Goal: Task Accomplishment & Management: Complete application form

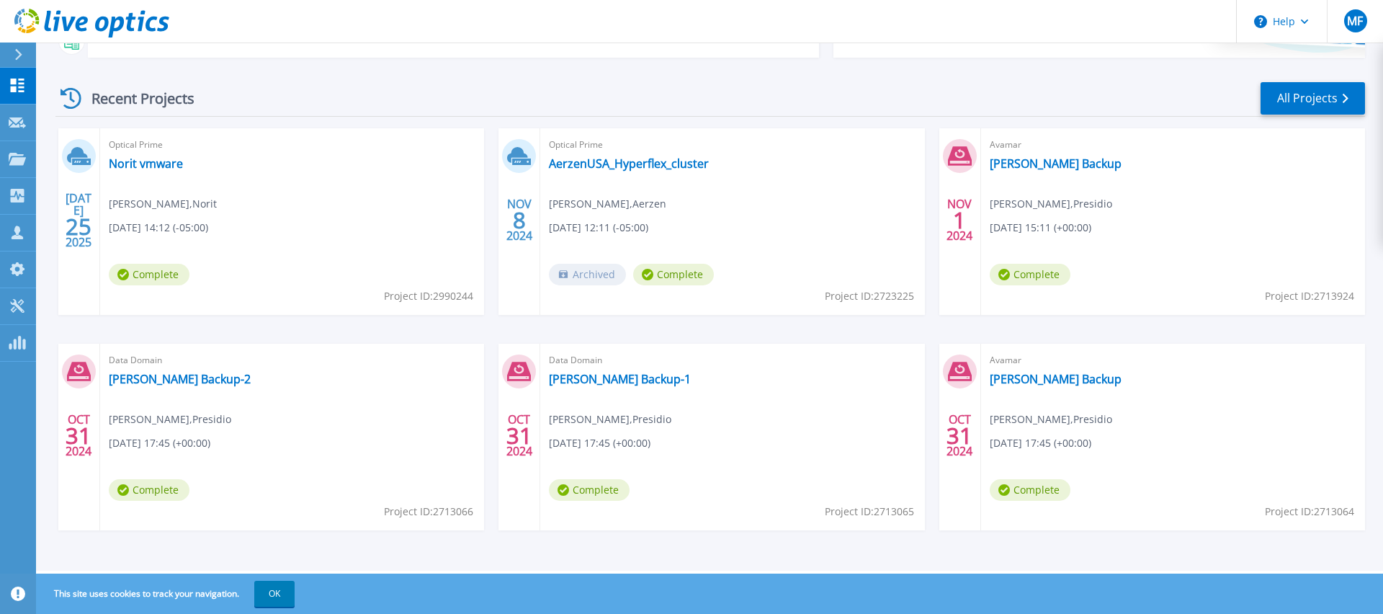
scroll to position [184, 0]
click at [11, 158] on icon at bounding box center [17, 159] width 17 height 12
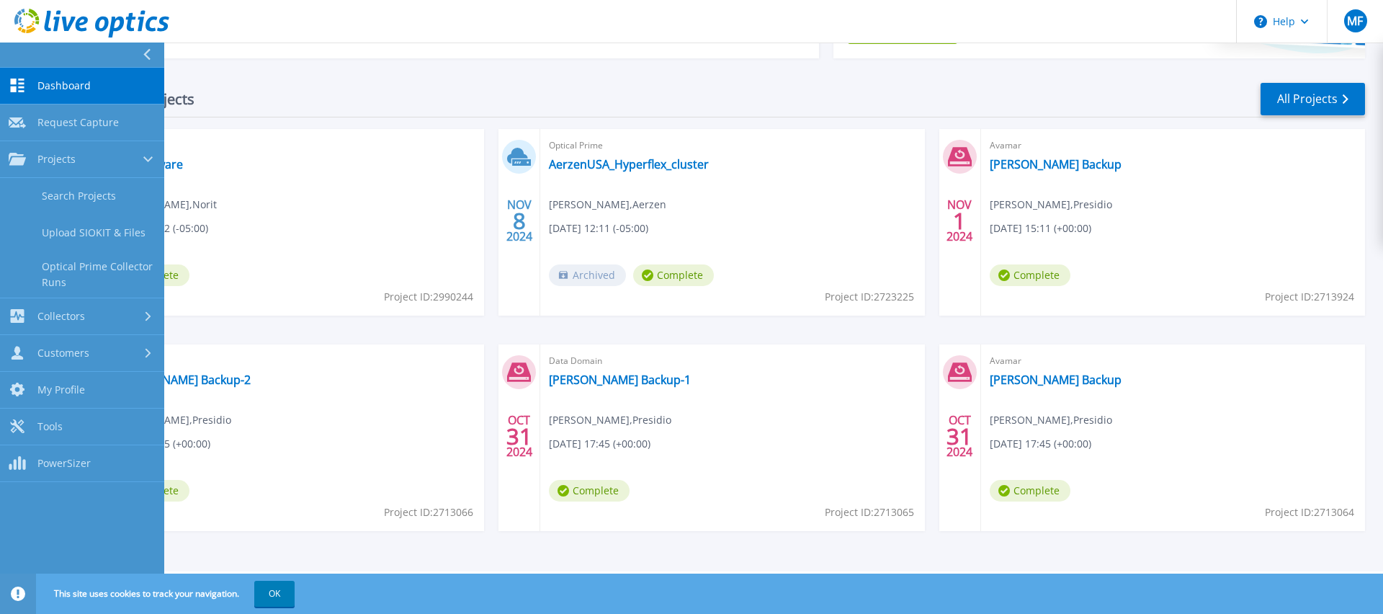
click at [1297, 386] on div "Avamar Bryn Mawr Backup Mike Fernandez , Presidio 10/31/2024, 17:45 (+00:00) Co…" at bounding box center [1173, 437] width 384 height 187
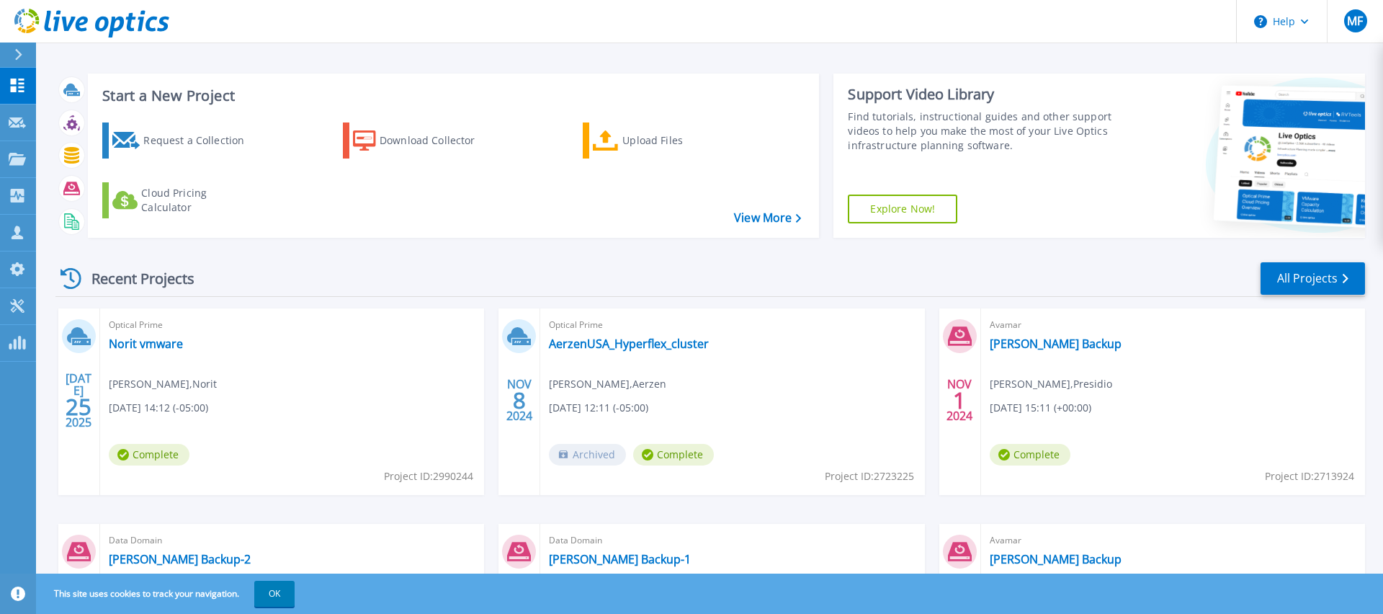
scroll to position [0, 0]
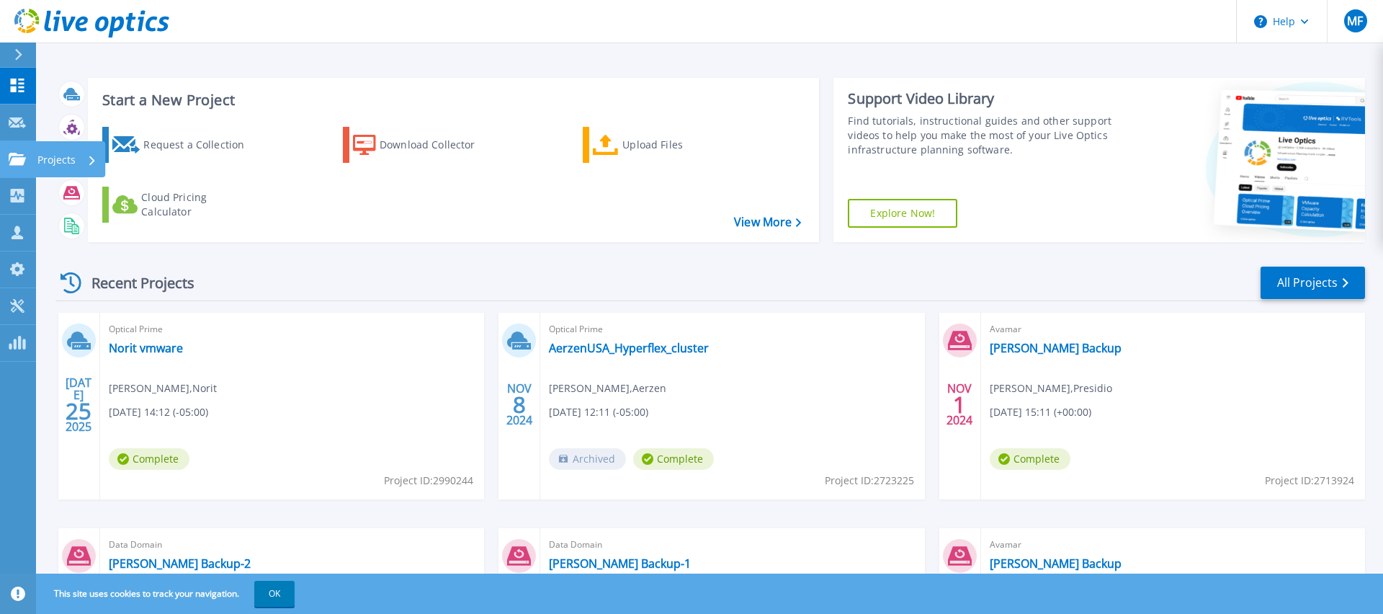
click at [17, 166] on link "Projects Projects" at bounding box center [18, 159] width 36 height 37
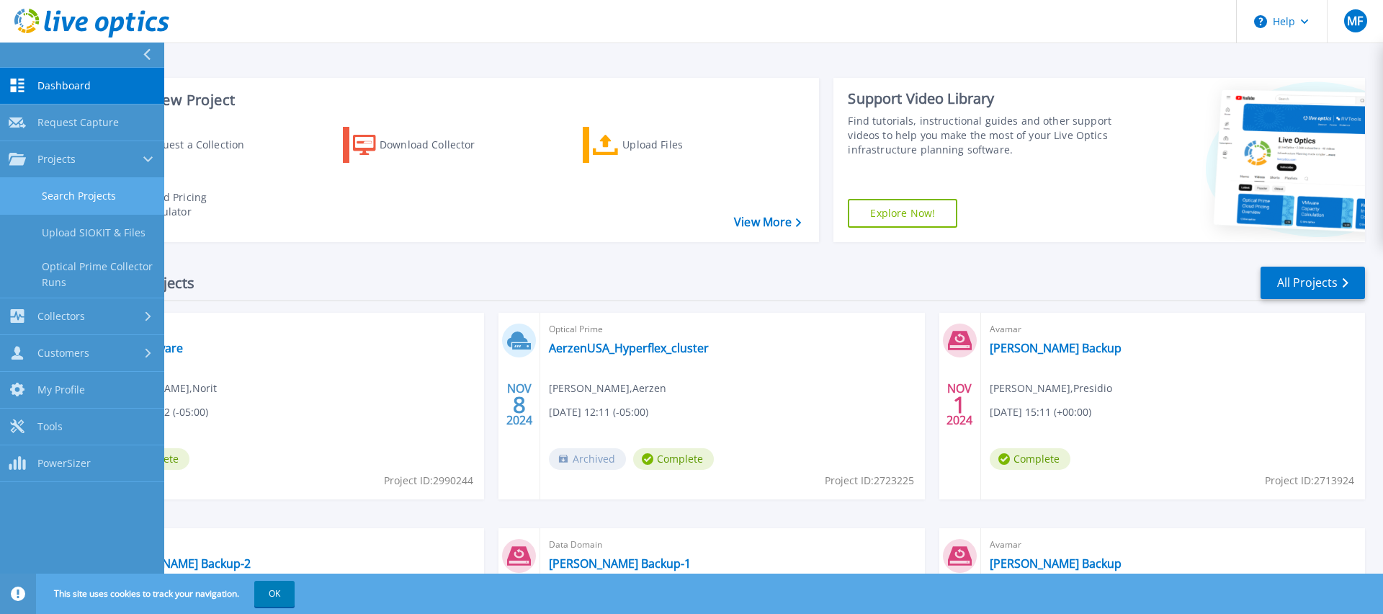
click at [68, 187] on link "Search Projects" at bounding box center [82, 196] width 164 height 37
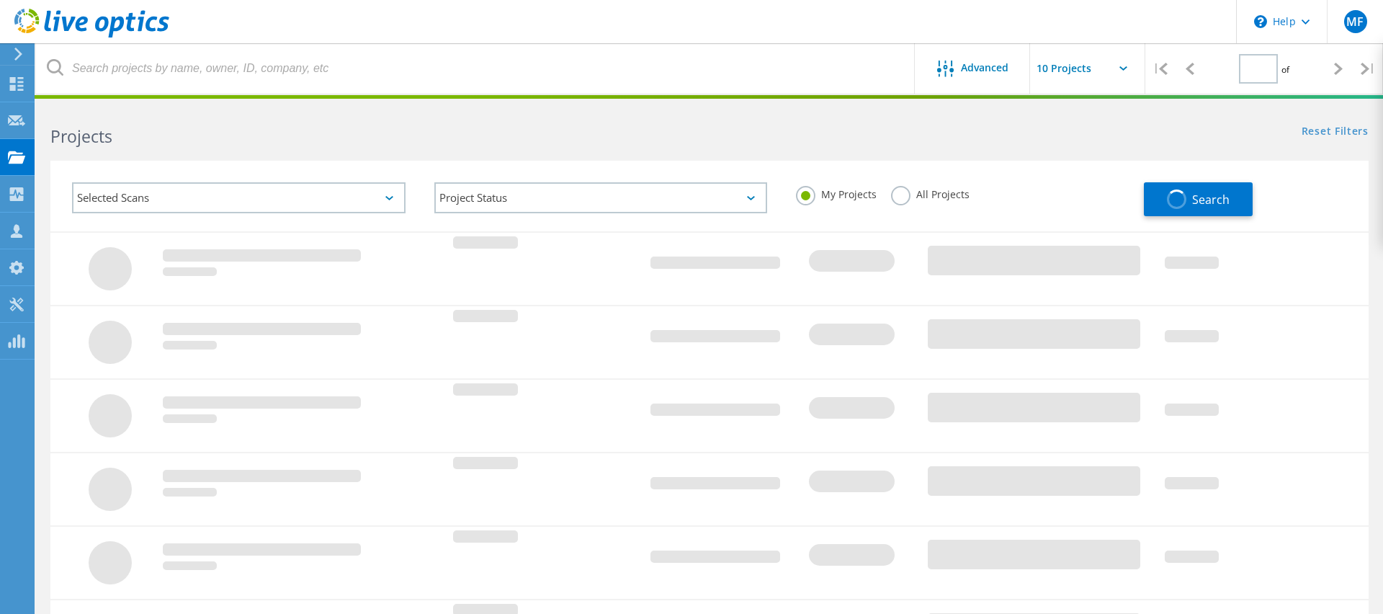
type input "1"
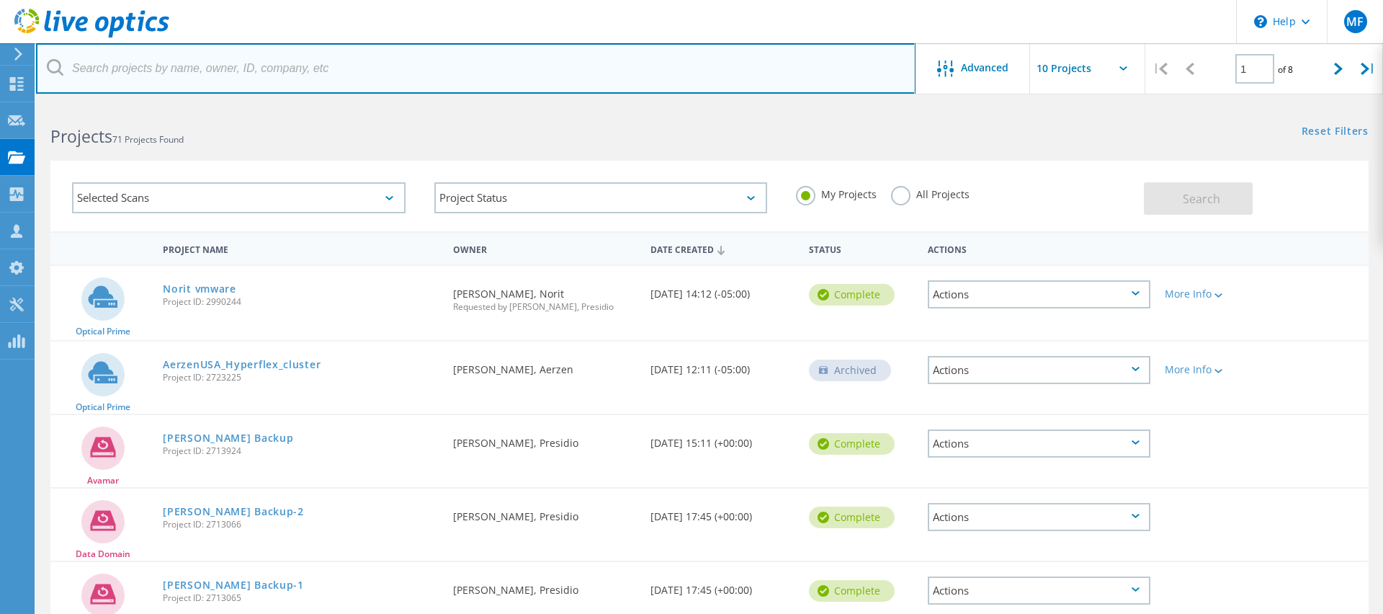
click at [210, 76] on input "text" at bounding box center [475, 68] width 879 height 50
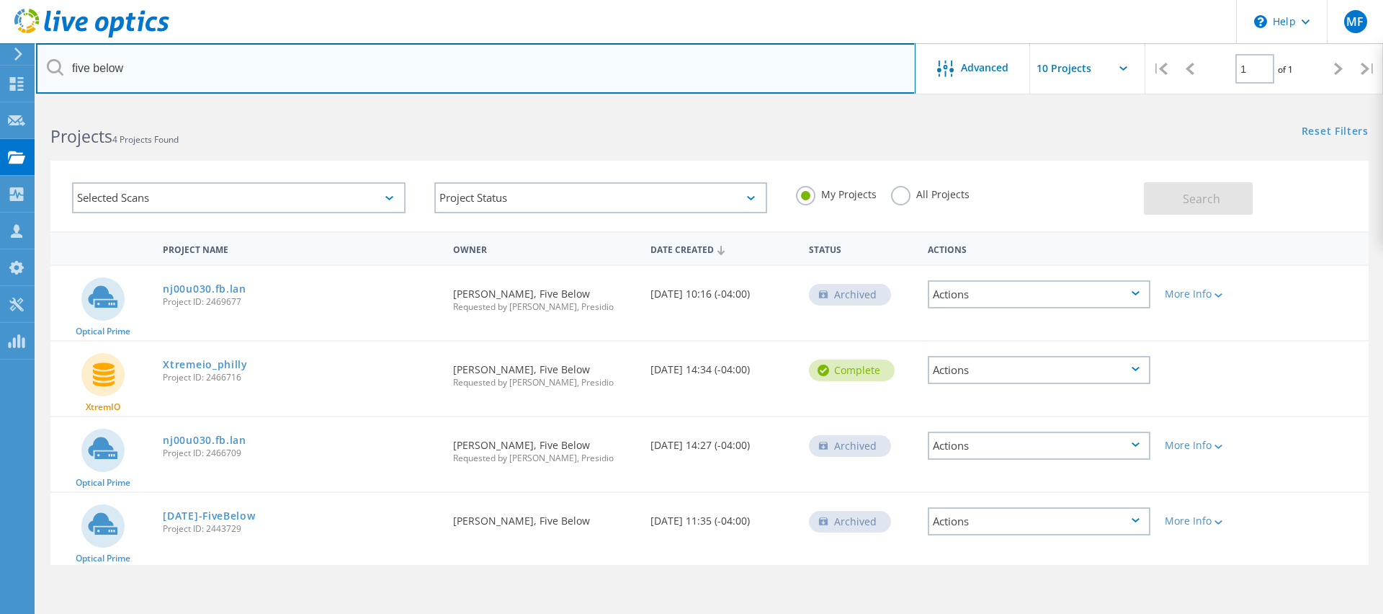
click at [449, 61] on input "five below" at bounding box center [475, 68] width 879 height 50
click at [438, 73] on input "five below" at bounding box center [475, 68] width 879 height 50
type input "five below"
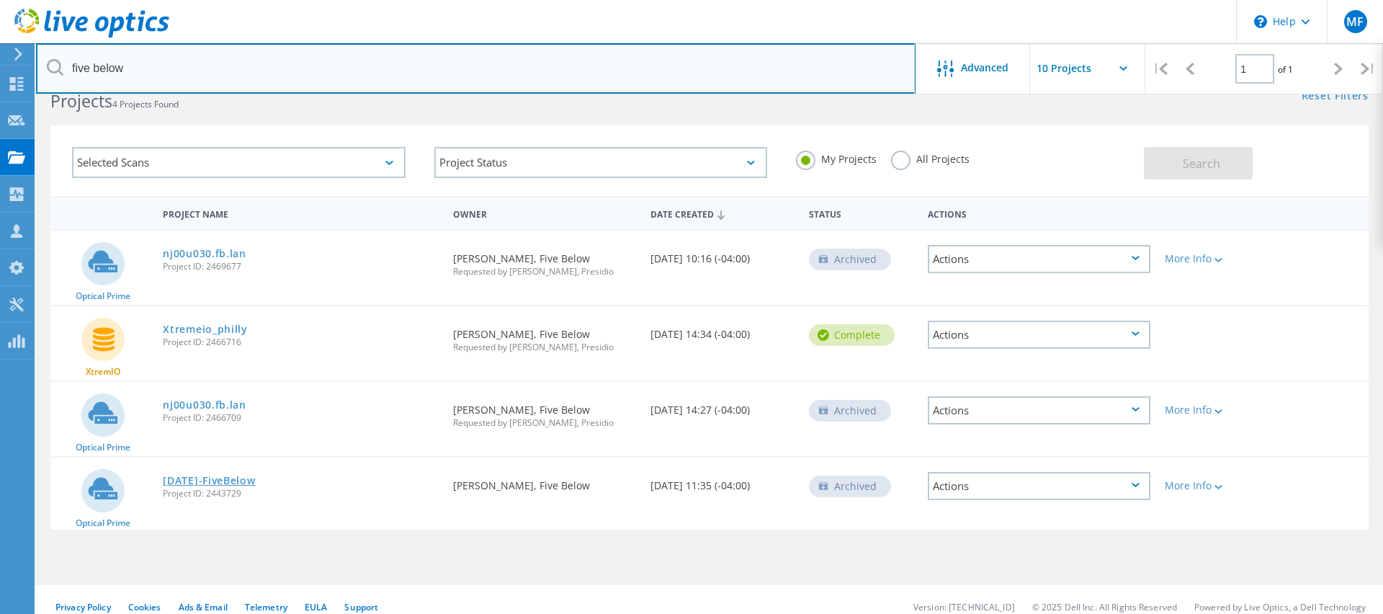
scroll to position [50, 0]
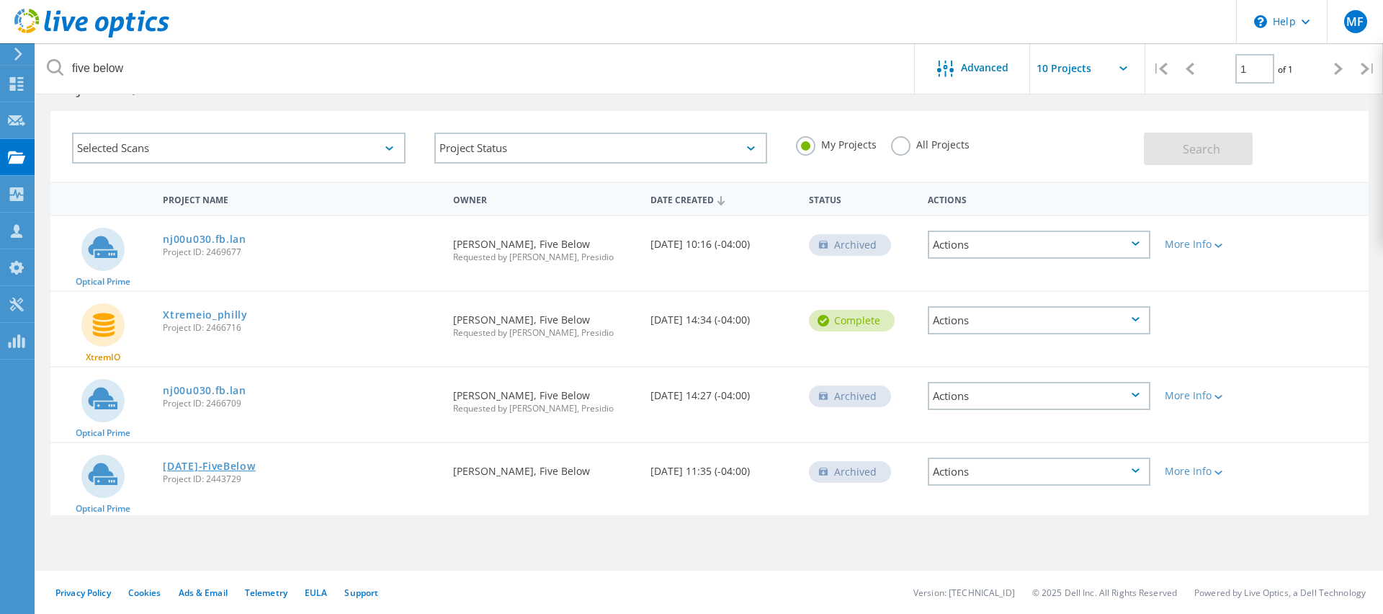
click at [196, 467] on link "4-5-2024-FiveBelow" at bounding box center [209, 466] width 92 height 10
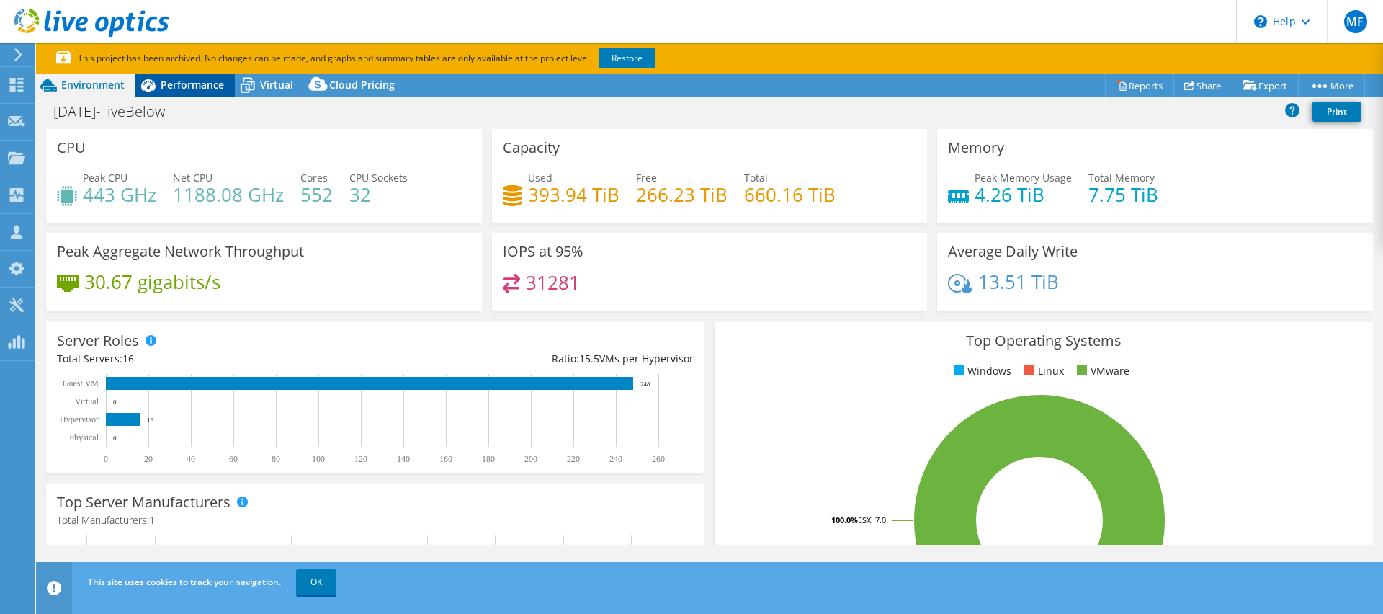
click at [206, 88] on span "Performance" at bounding box center [192, 85] width 63 height 14
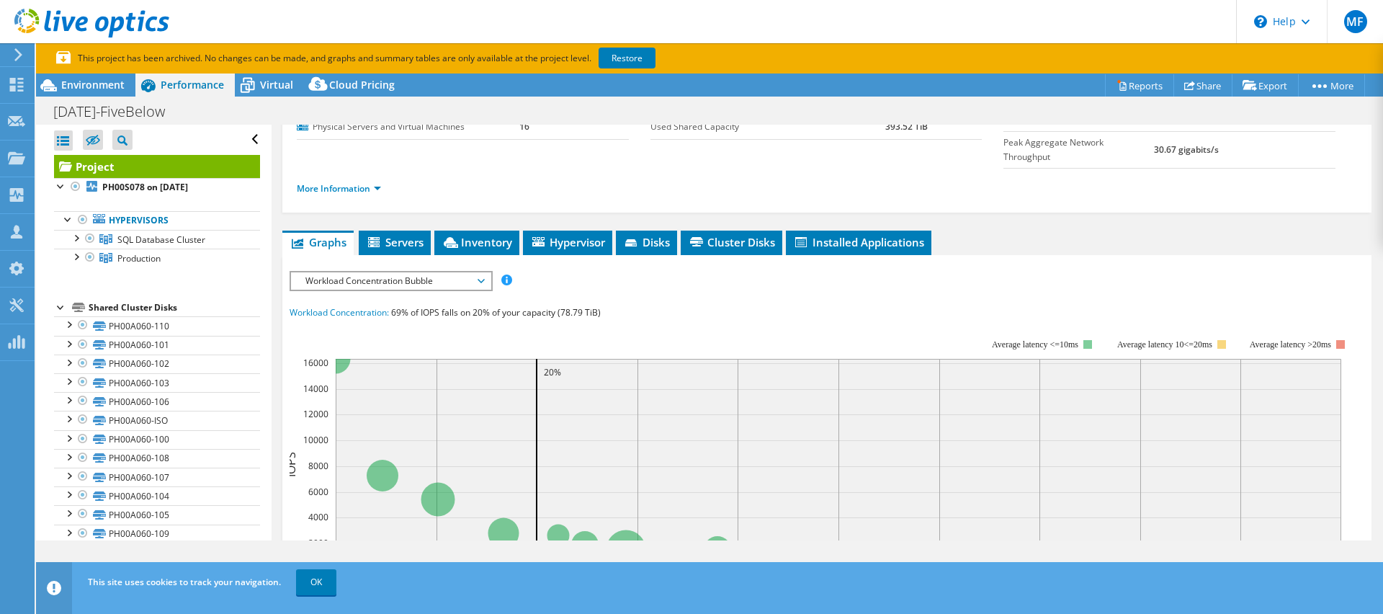
scroll to position [209, 0]
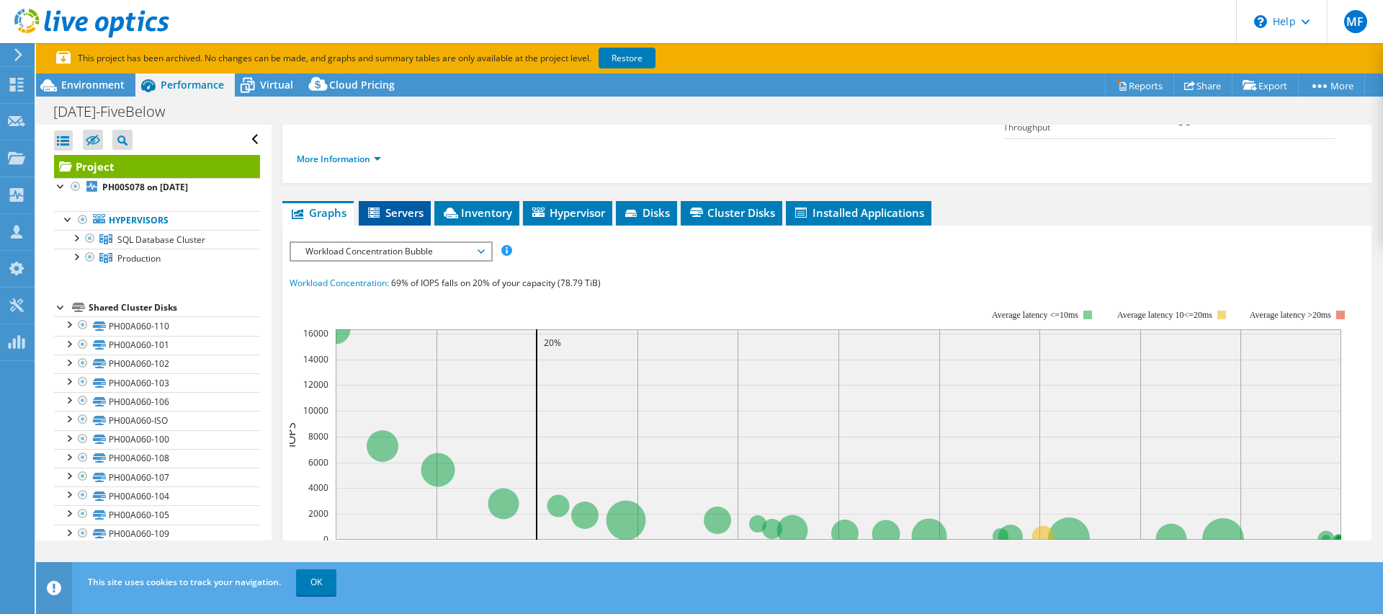
click at [385, 205] on span "Servers" at bounding box center [395, 212] width 58 height 14
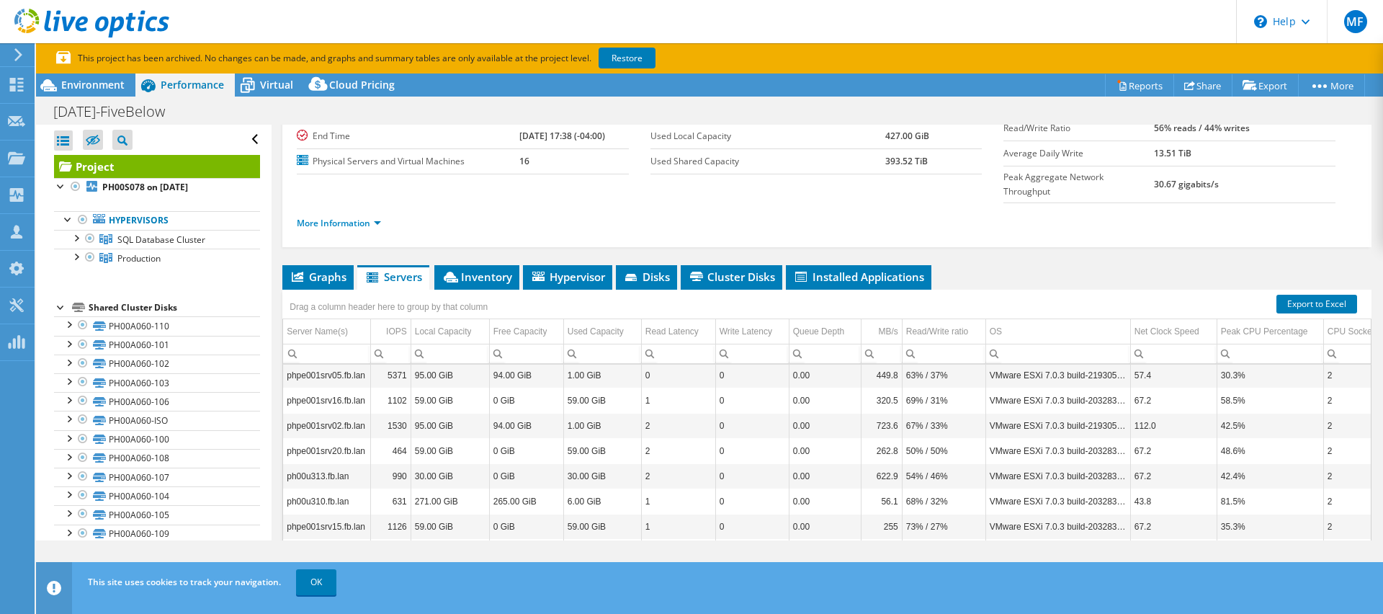
scroll to position [0, 0]
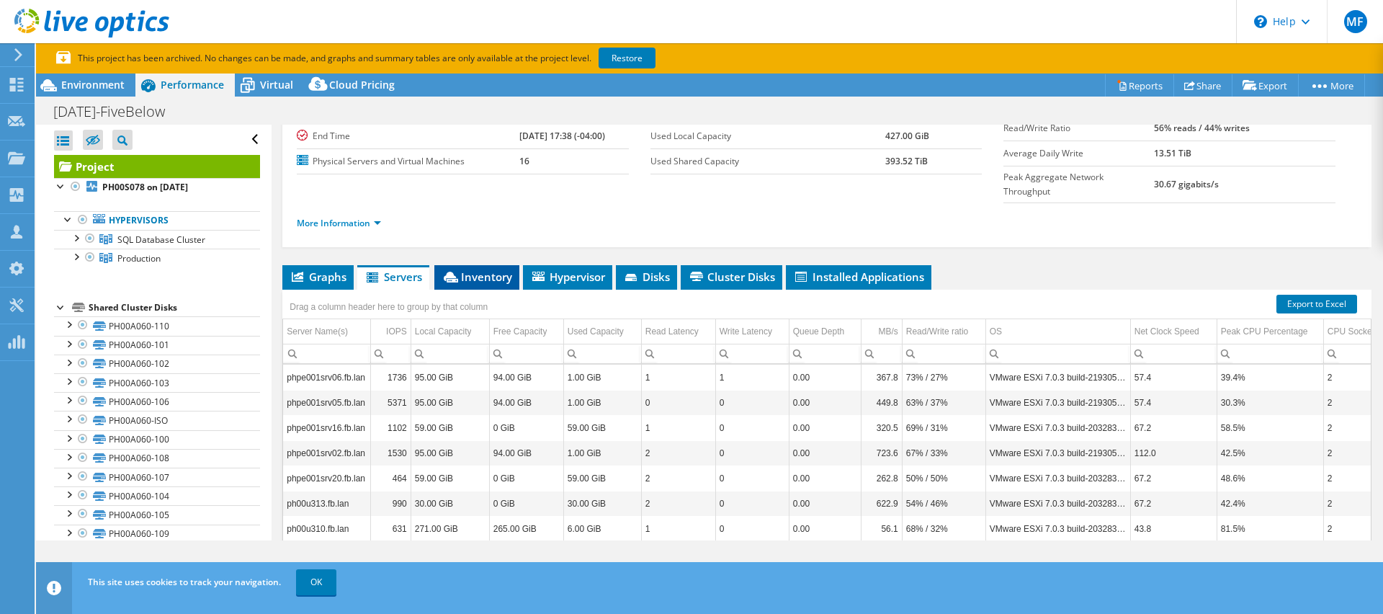
click at [471, 269] on span "Inventory" at bounding box center [477, 276] width 71 height 14
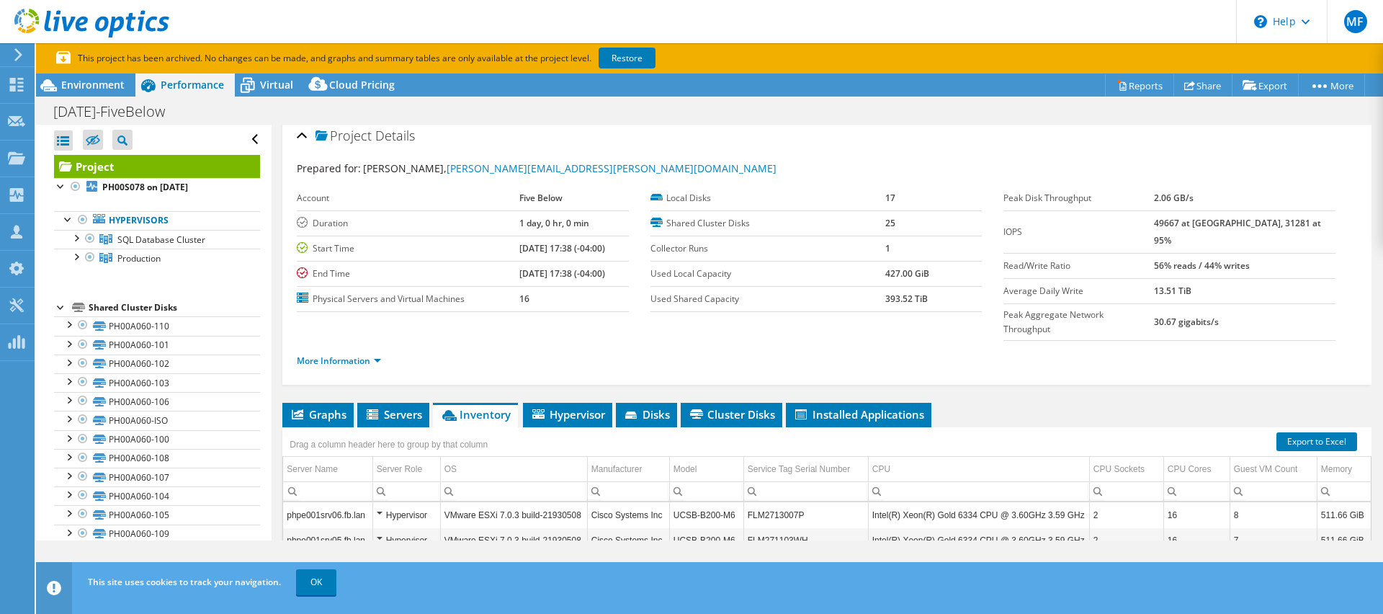
scroll to position [25, 0]
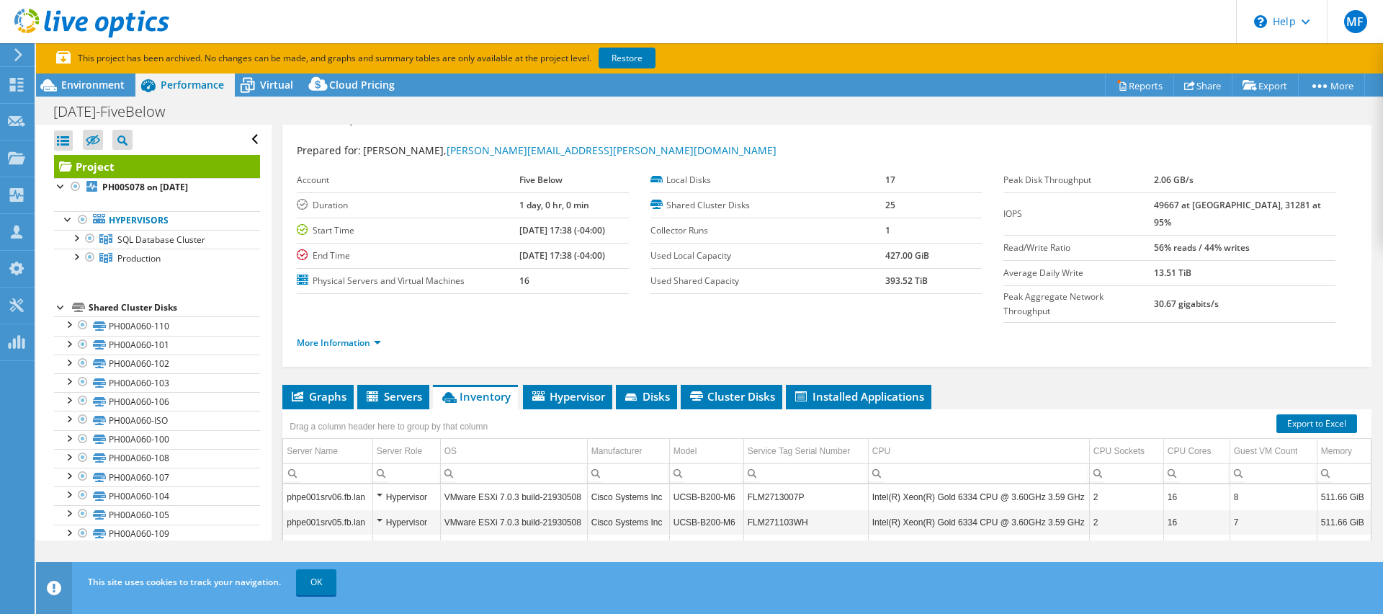
click at [73, 22] on use at bounding box center [91, 23] width 155 height 29
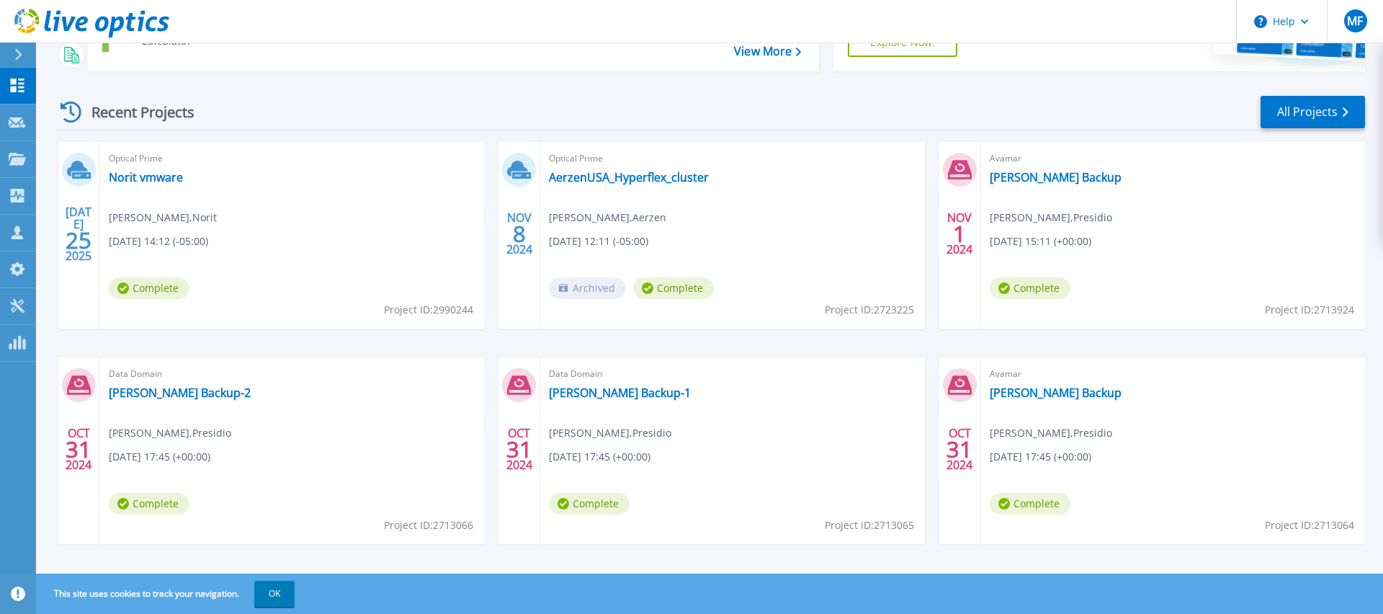
scroll to position [184, 0]
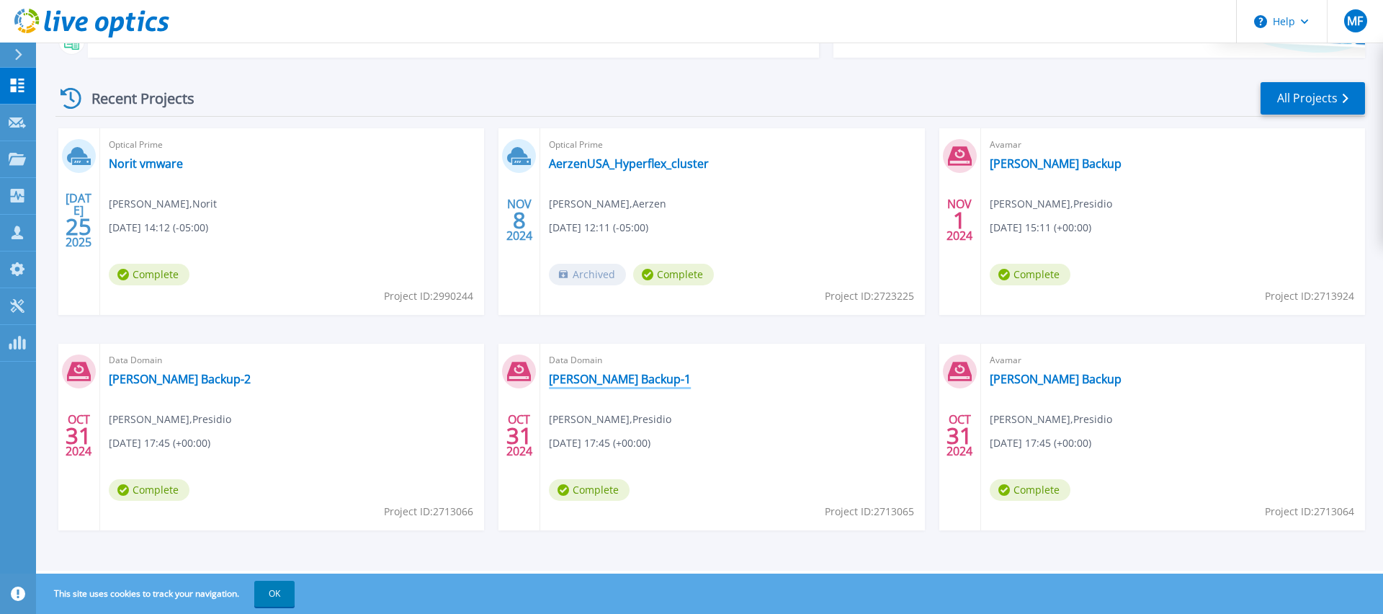
click at [600, 378] on link "[PERSON_NAME] Backup-1" at bounding box center [620, 379] width 142 height 14
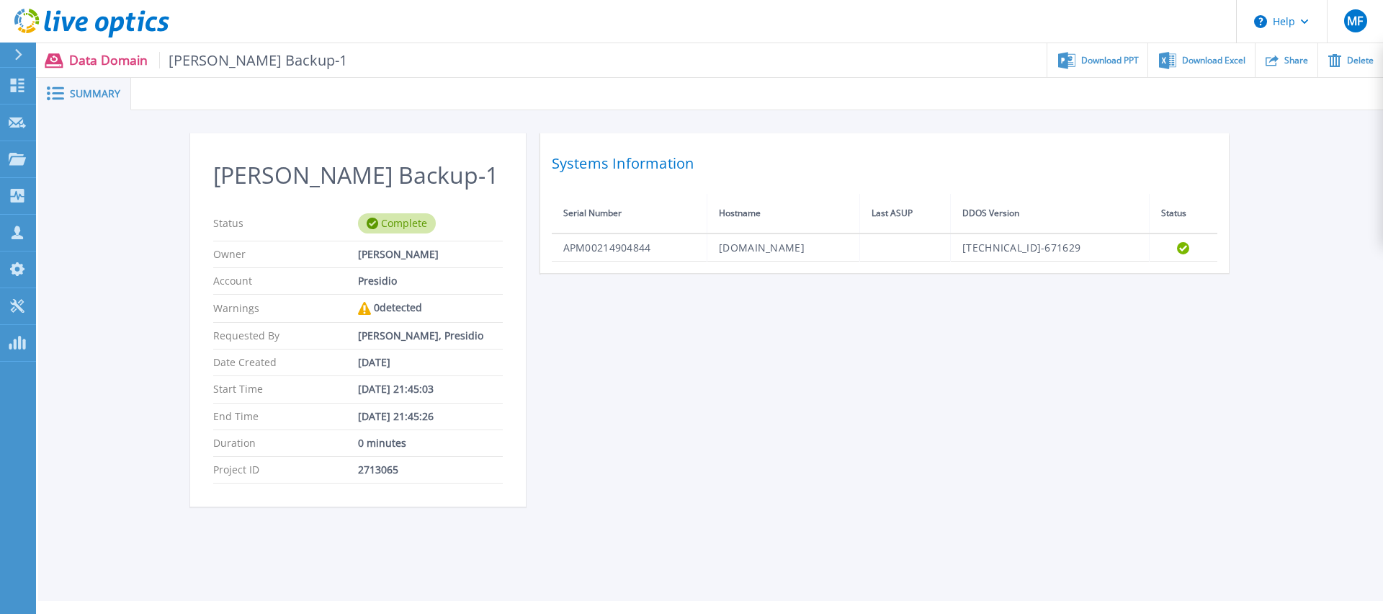
scroll to position [4, 0]
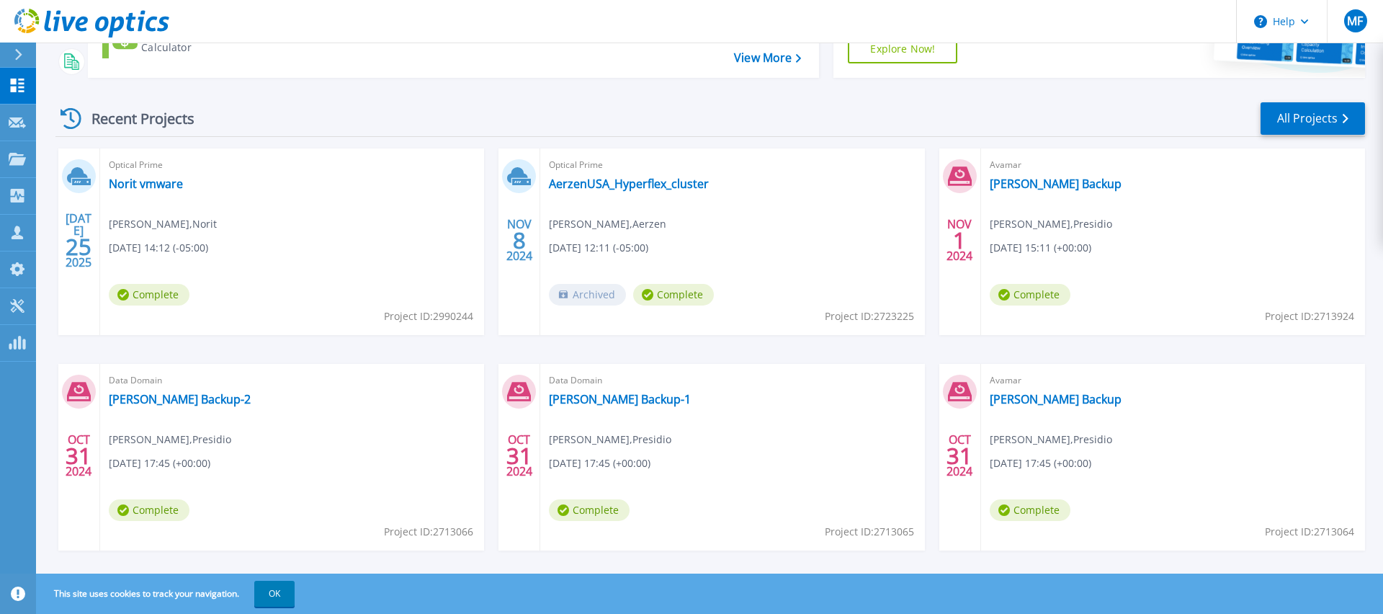
scroll to position [184, 0]
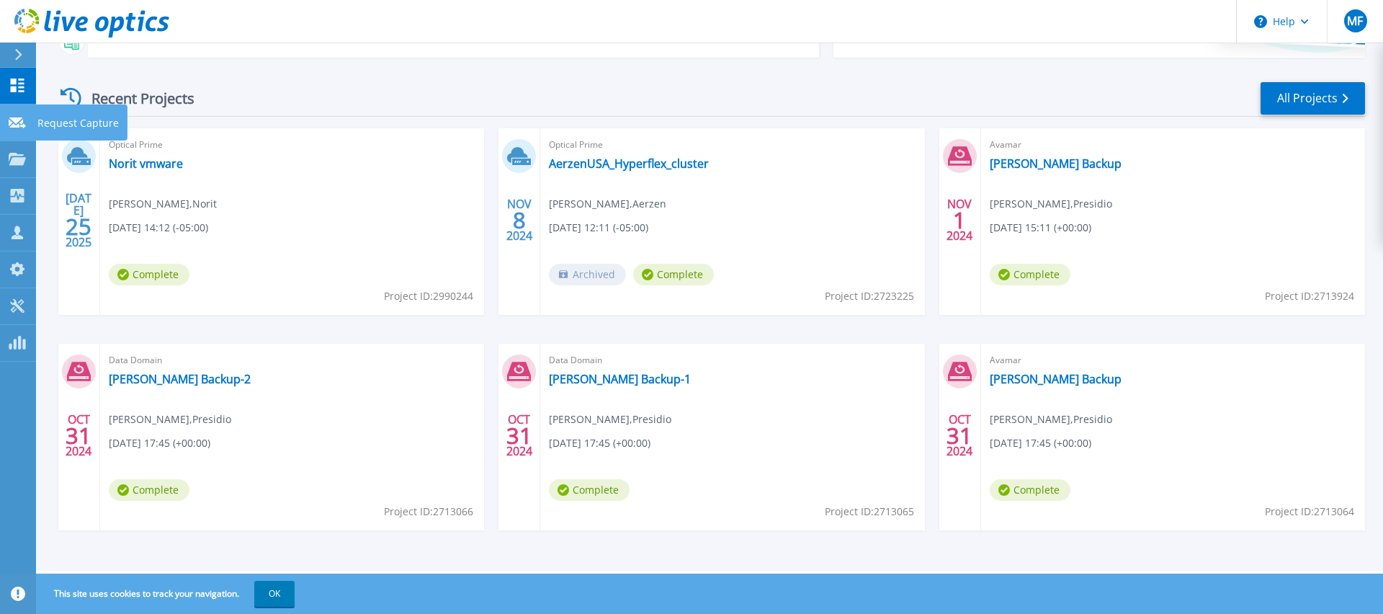
click at [15, 127] on icon at bounding box center [17, 122] width 17 height 11
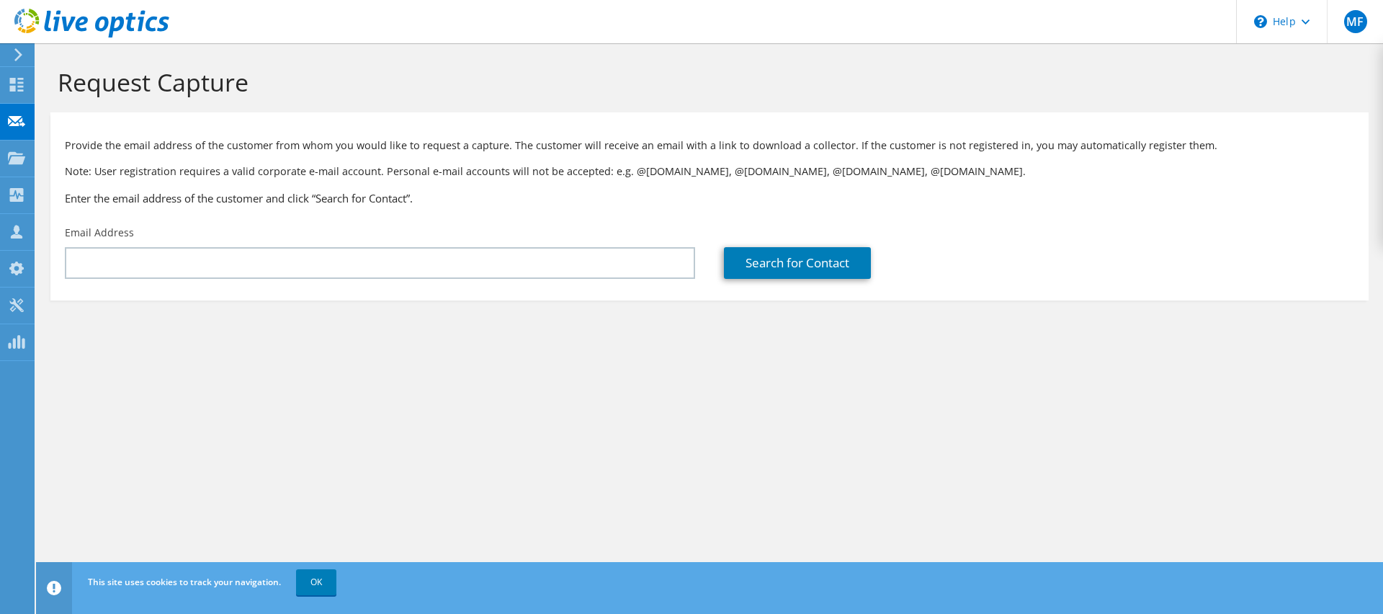
click at [347, 241] on div "Email Address" at bounding box center [379, 252] width 659 height 68
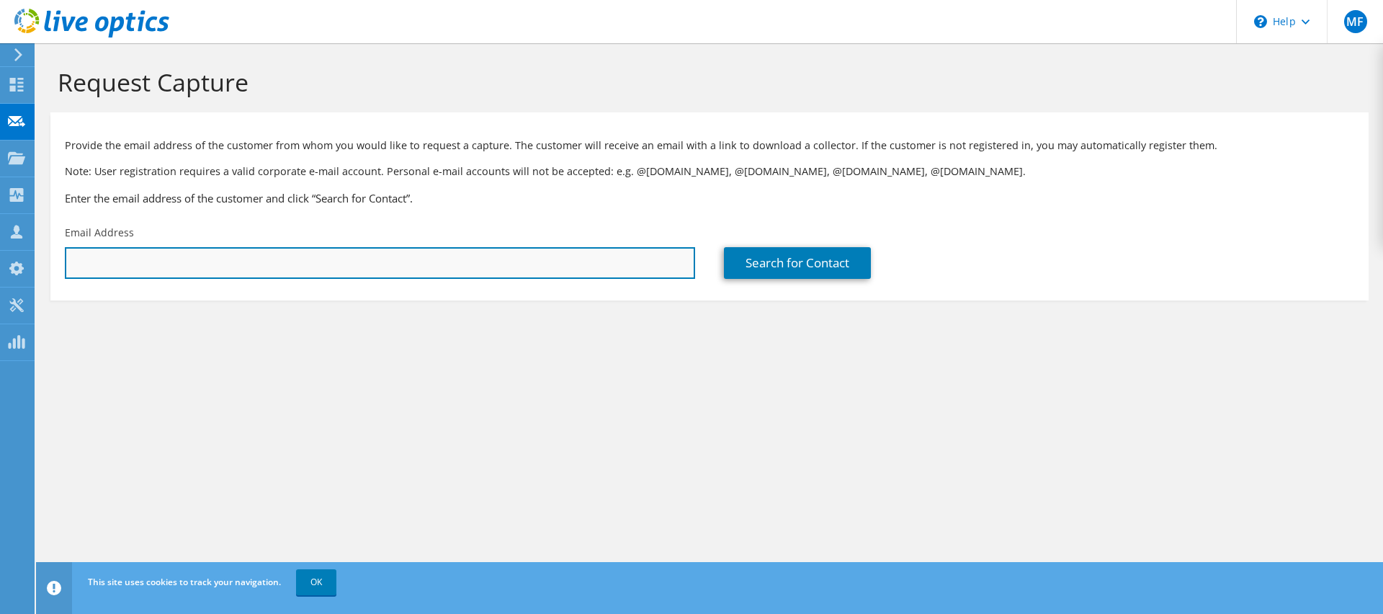
click at [334, 257] on input "text" at bounding box center [380, 263] width 630 height 32
type input "[PERSON_NAME][EMAIL_ADDRESS][PERSON_NAME][DOMAIN_NAME]"
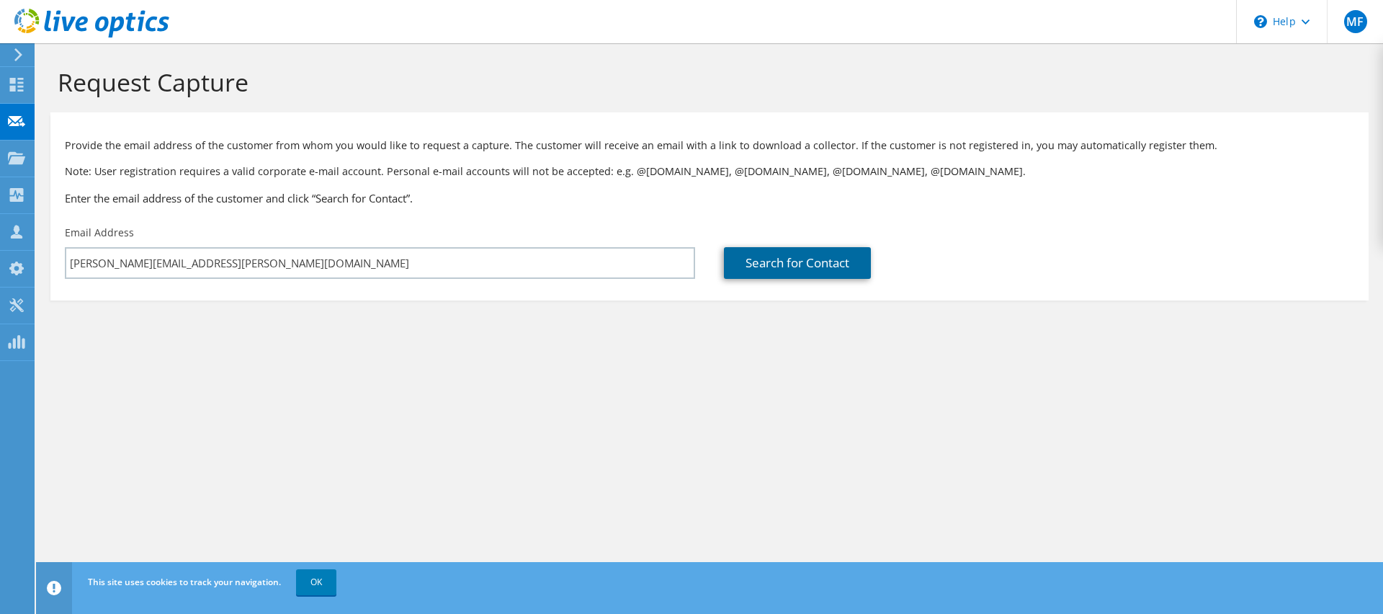
click at [781, 267] on link "Search for Contact" at bounding box center [797, 263] width 147 height 32
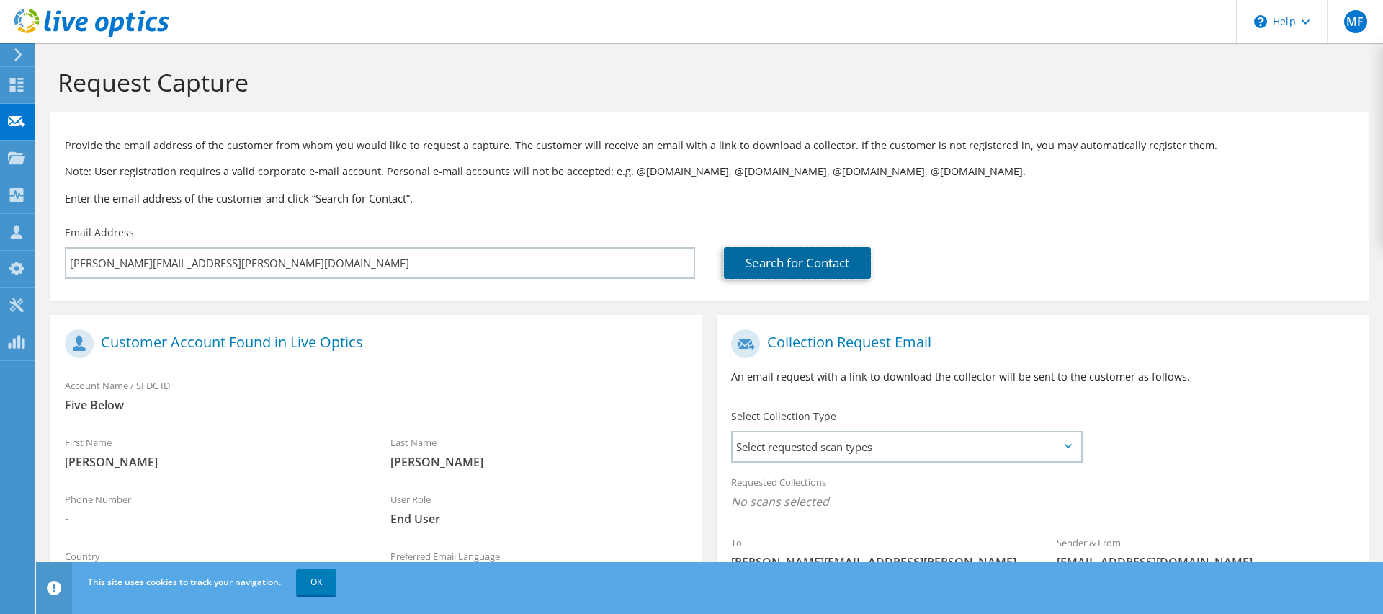
scroll to position [174, 0]
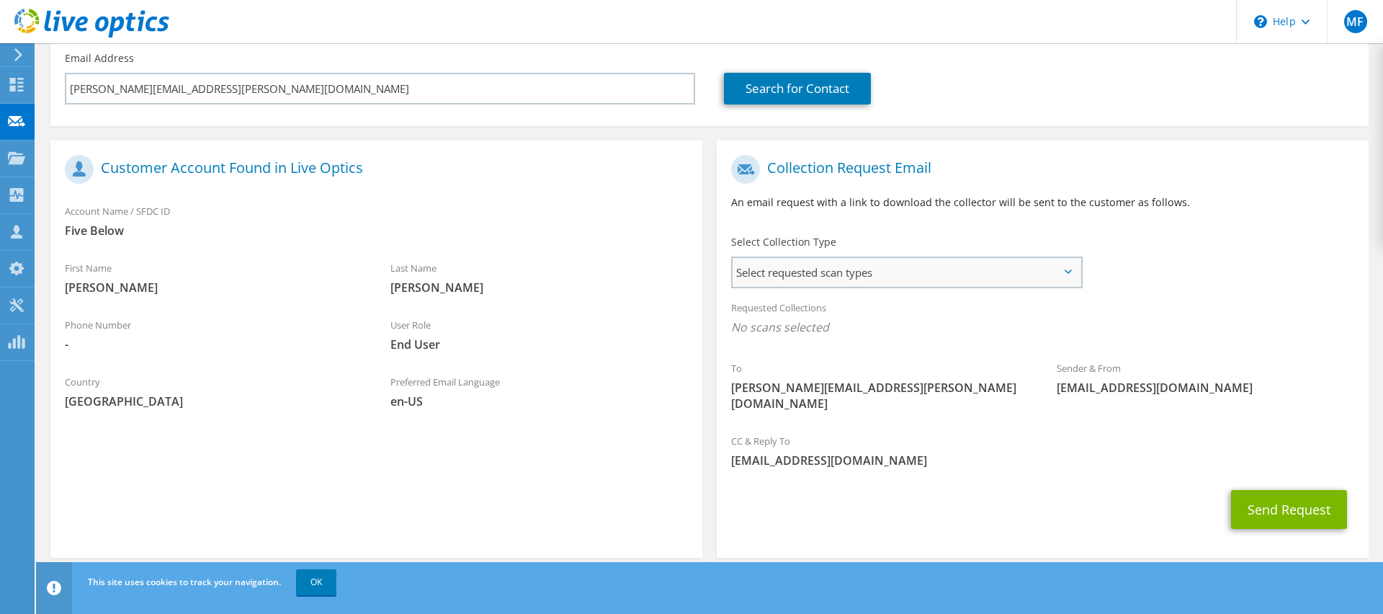
click at [895, 269] on span "Select requested scan types" at bounding box center [907, 272] width 348 height 29
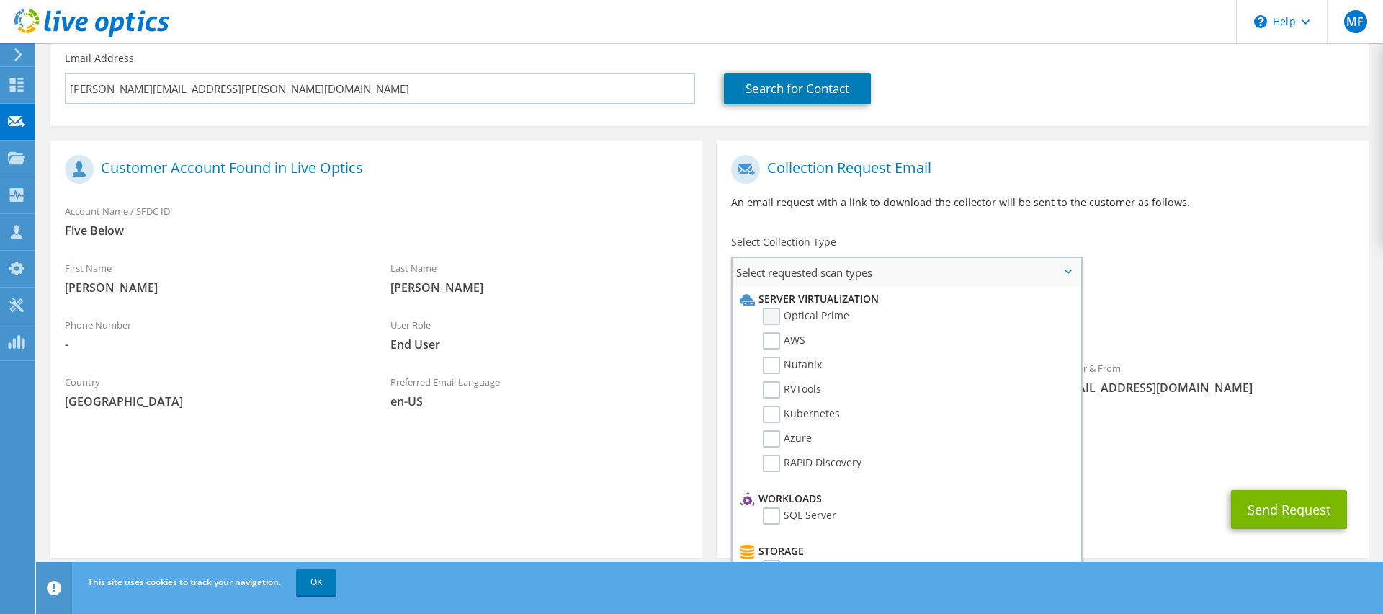
click at [774, 313] on label "Optical Prime" at bounding box center [806, 316] width 86 height 17
click at [0, 0] on input "Optical Prime" at bounding box center [0, 0] width 0 height 0
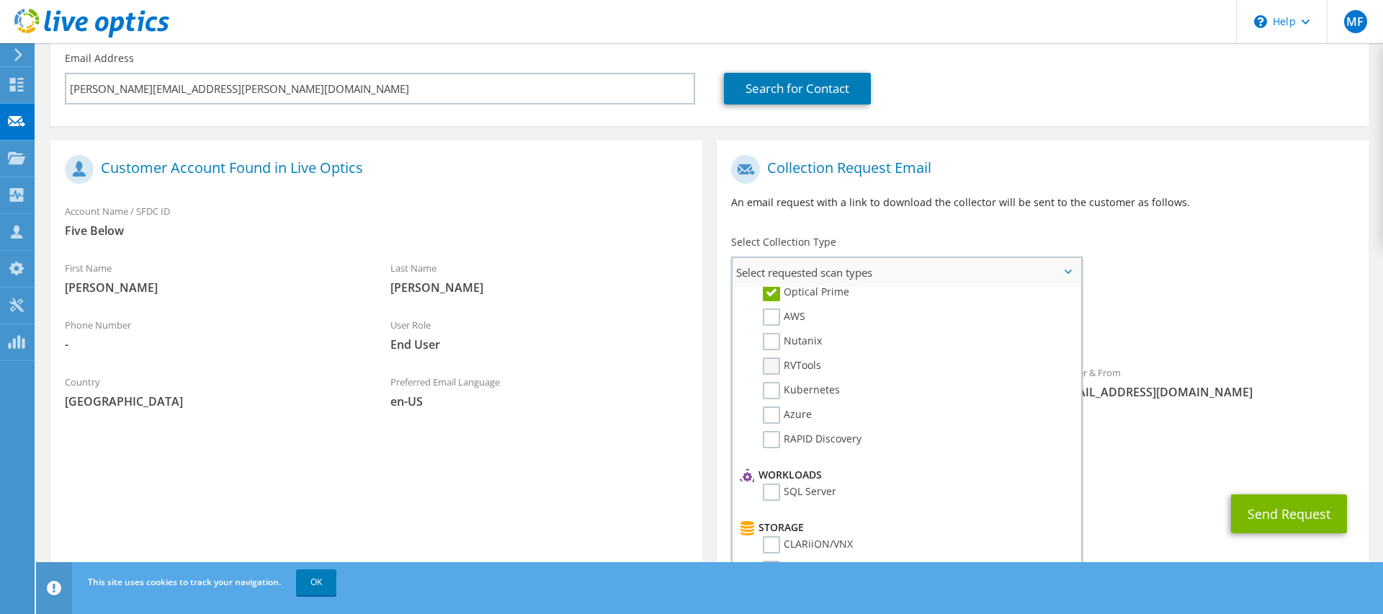
click at [772, 369] on label "RVTools" at bounding box center [792, 365] width 58 height 17
click at [0, 0] on input "RVTools" at bounding box center [0, 0] width 0 height 0
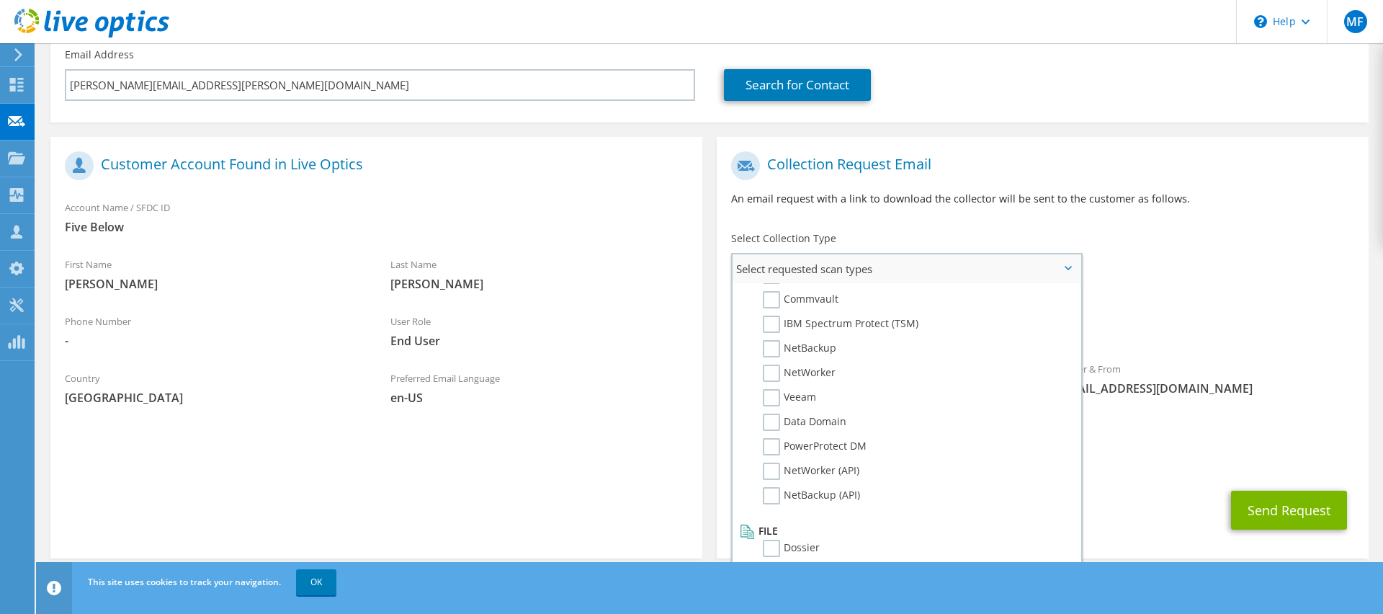
scroll to position [179, 0]
click at [1298, 490] on button "Send Request" at bounding box center [1289, 509] width 116 height 39
